Goal: Task Accomplishment & Management: Complete application form

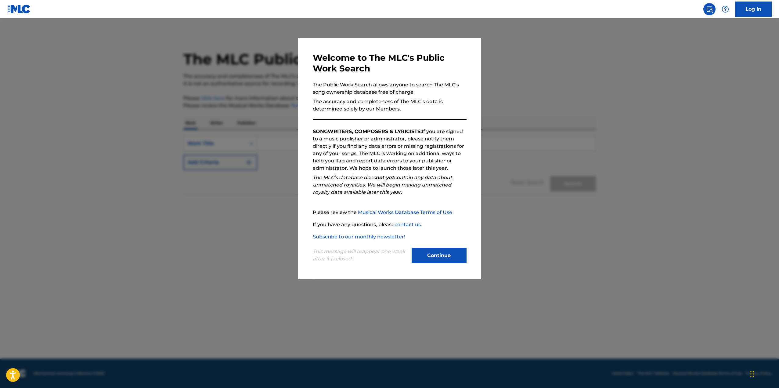
click at [442, 258] on button "Continue" at bounding box center [439, 255] width 55 height 15
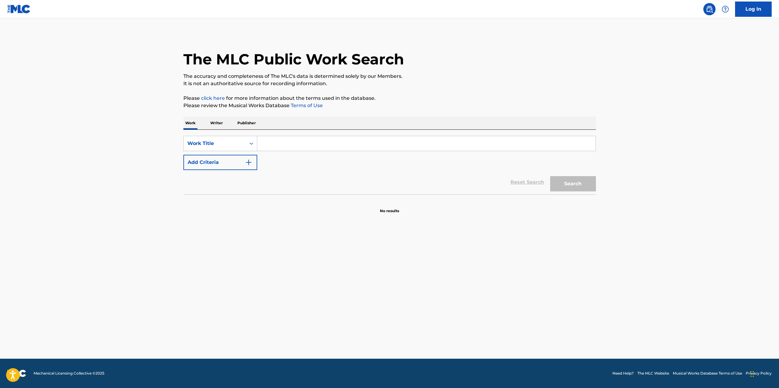
click at [17, 7] on img at bounding box center [19, 9] width 24 height 9
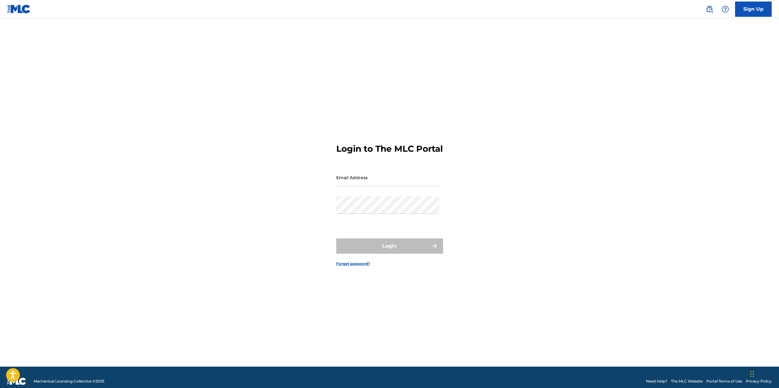
click at [27, 11] on img at bounding box center [19, 9] width 24 height 9
click at [747, 8] on link "Sign Up" at bounding box center [753, 9] width 37 height 15
